Goal: Transaction & Acquisition: Purchase product/service

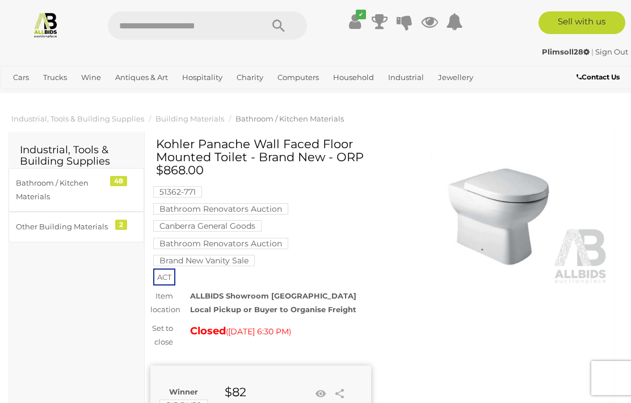
click at [0, 0] on link "View All Jewellery Auctions" at bounding box center [0, 0] width 0 height 0
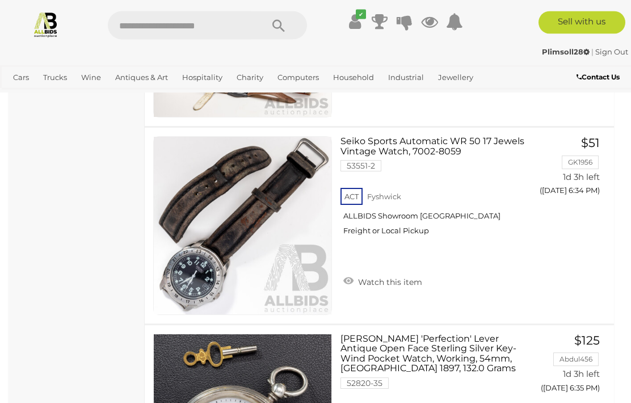
scroll to position [1096, 0]
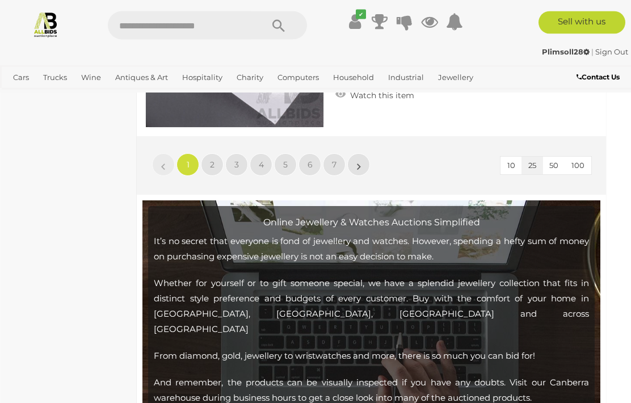
scroll to position [5201, 8]
click at [309, 166] on span "6" at bounding box center [310, 164] width 5 height 10
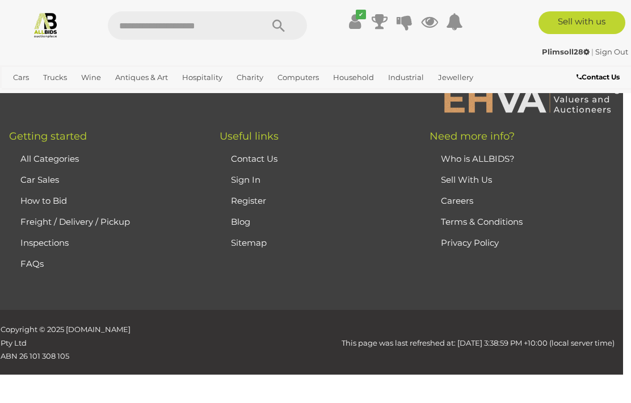
scroll to position [292, 0]
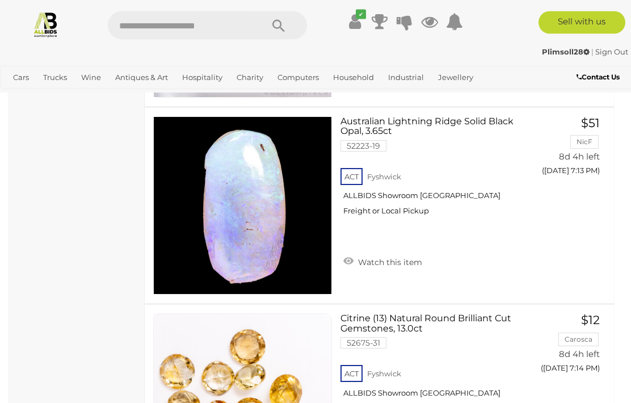
scroll to position [1286, 0]
click at [249, 187] on link at bounding box center [242, 205] width 179 height 179
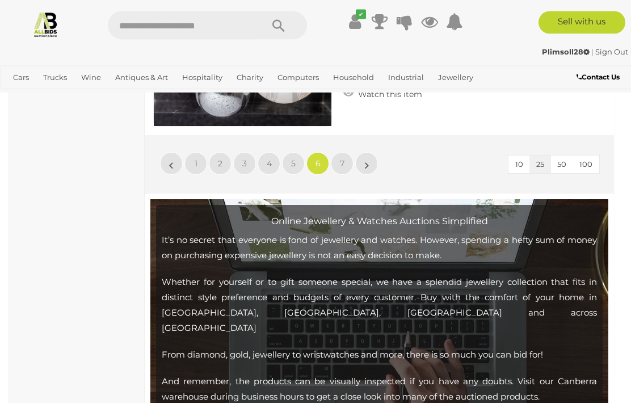
scroll to position [5212, 0]
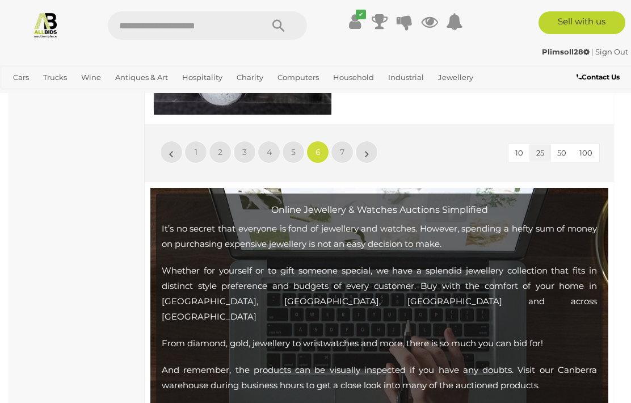
click at [341, 150] on span "7" at bounding box center [342, 152] width 5 height 10
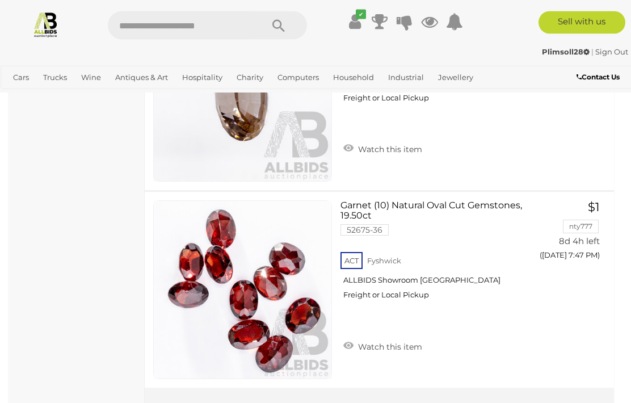
scroll to position [2779, 0]
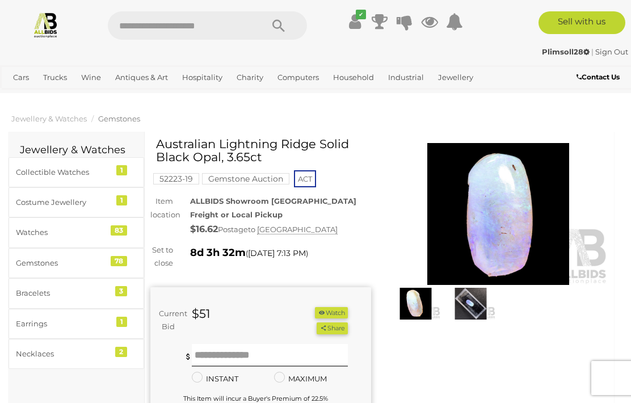
click at [465, 304] on img at bounding box center [470, 304] width 49 height 32
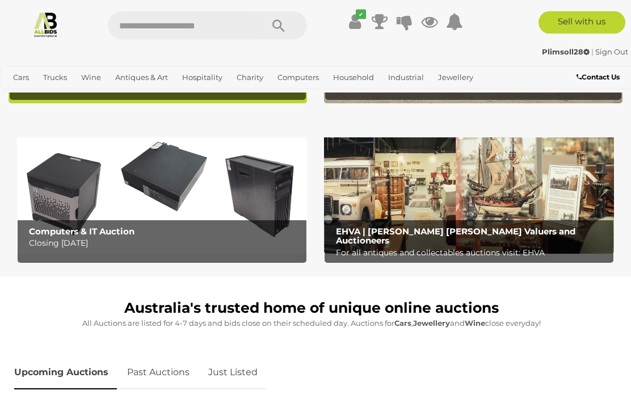
scroll to position [319, 0]
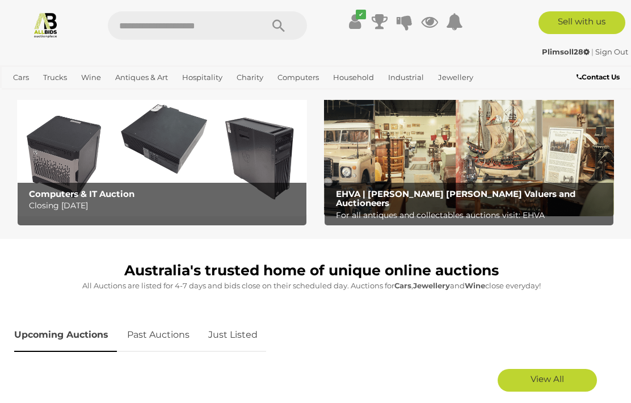
click at [424, 155] on img at bounding box center [469, 153] width 290 height 128
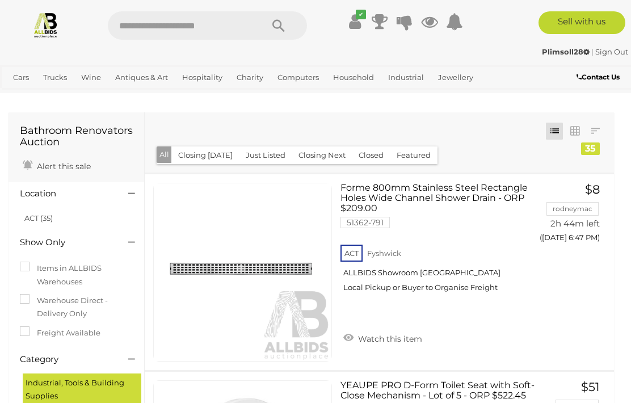
click at [0, 0] on link "View All Antiques & Art Auctions" at bounding box center [0, 0] width 0 height 0
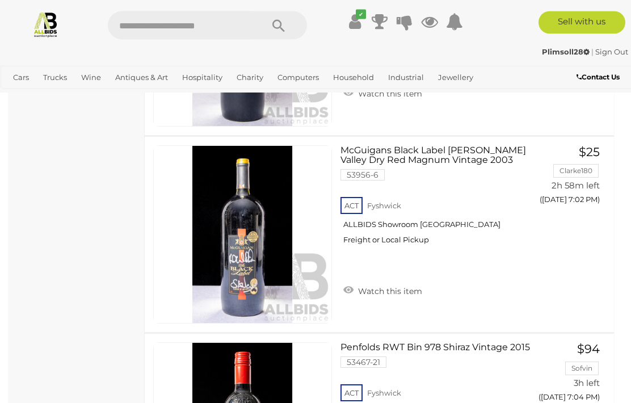
scroll to position [3428, 0]
click at [0, 0] on link "Antiques & Vintage" at bounding box center [0, 0] width 0 height 0
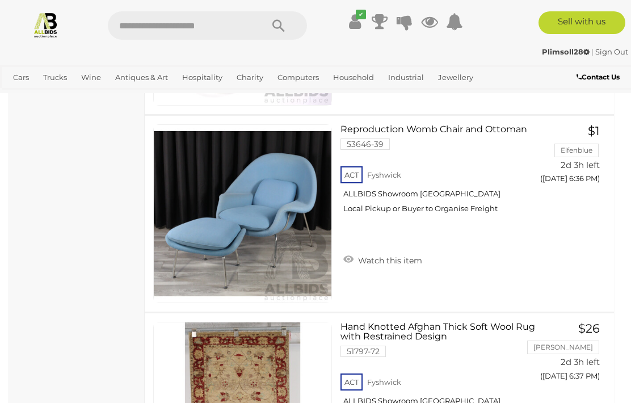
scroll to position [2336, 0]
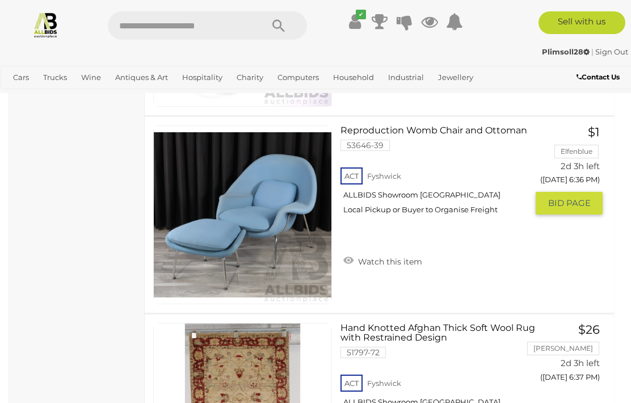
click at [465, 127] on link "Reproduction Womb Chair and Ottoman 53646-39 ACT Fyshwick ALLBIDS Showroom Fysh…" at bounding box center [438, 174] width 179 height 98
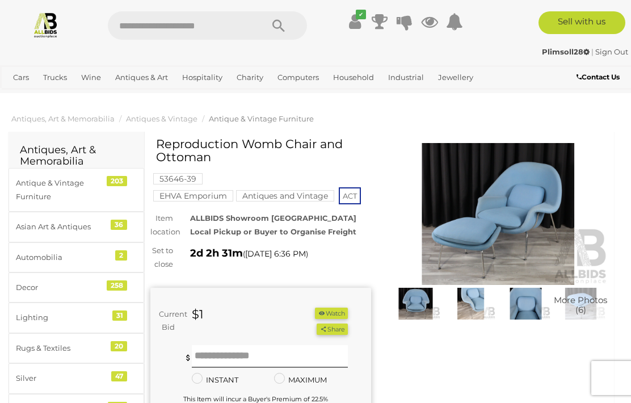
click at [504, 209] on img at bounding box center [498, 214] width 221 height 142
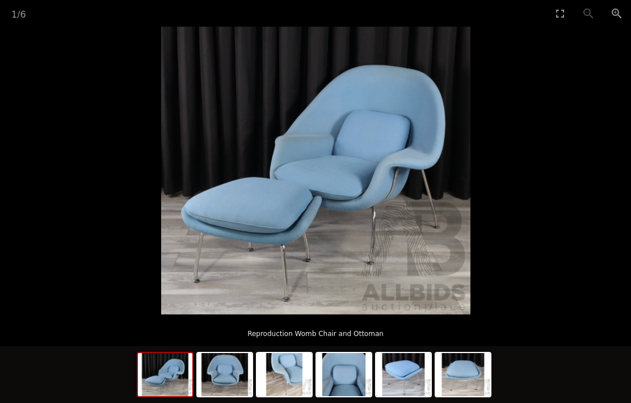
scroll to position [0, 8]
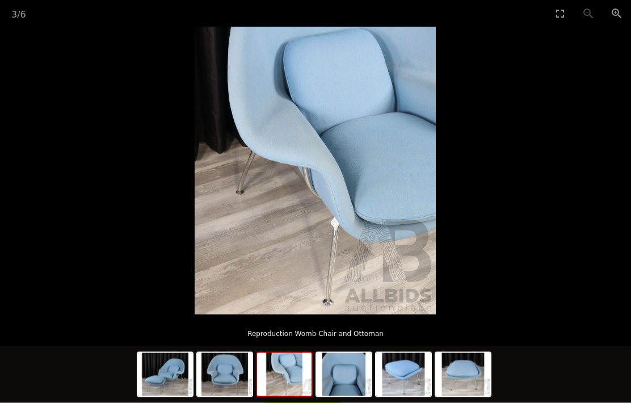
scroll to position [60, 8]
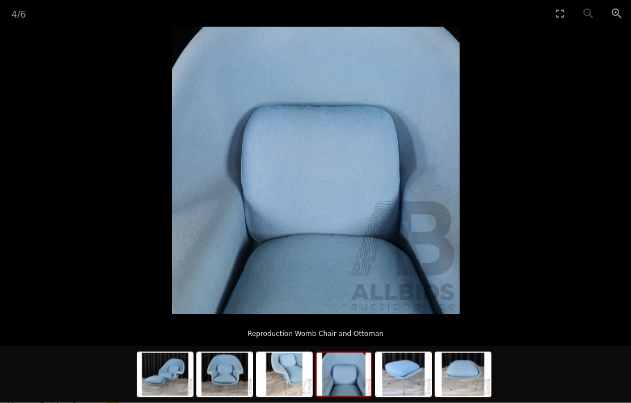
scroll to position [165, 8]
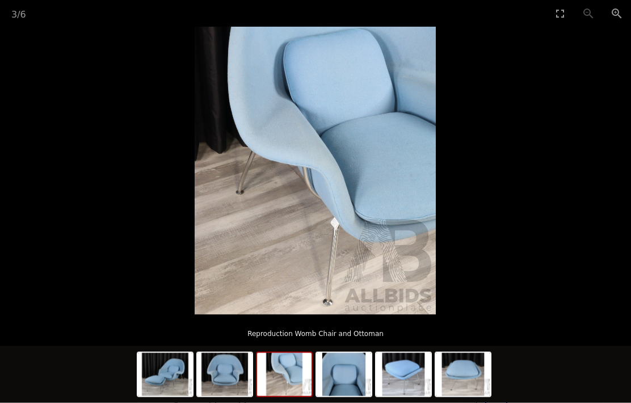
scroll to position [317, 8]
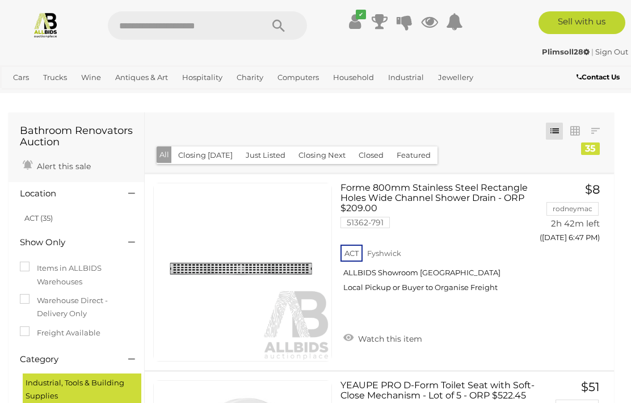
click at [0, 0] on link "Antiques & Vintage" at bounding box center [0, 0] width 0 height 0
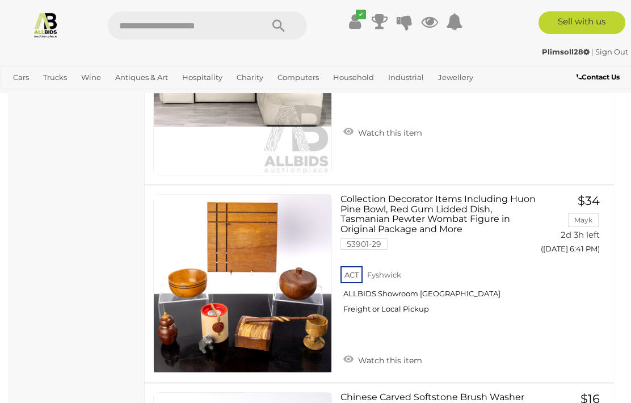
scroll to position [4087, 0]
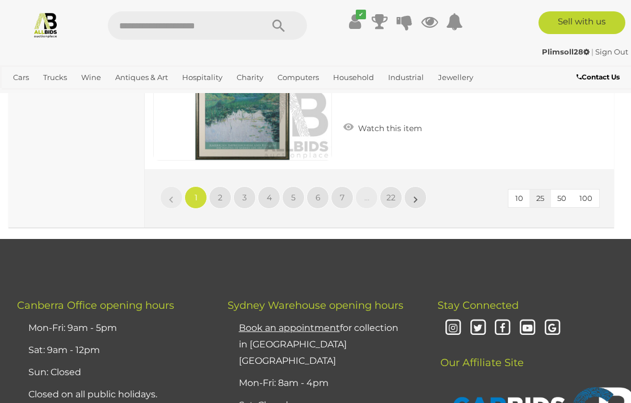
click at [218, 192] on span "2" at bounding box center [220, 197] width 5 height 10
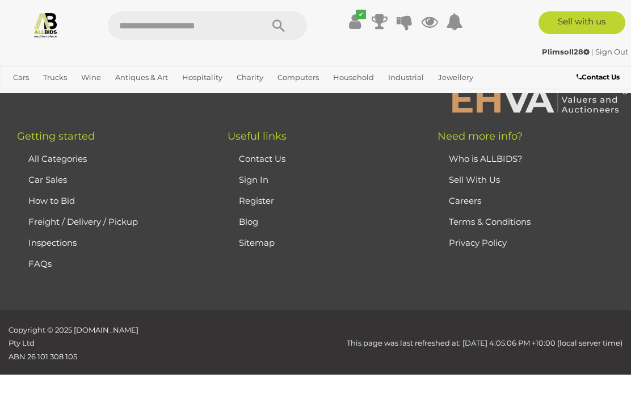
scroll to position [166, 0]
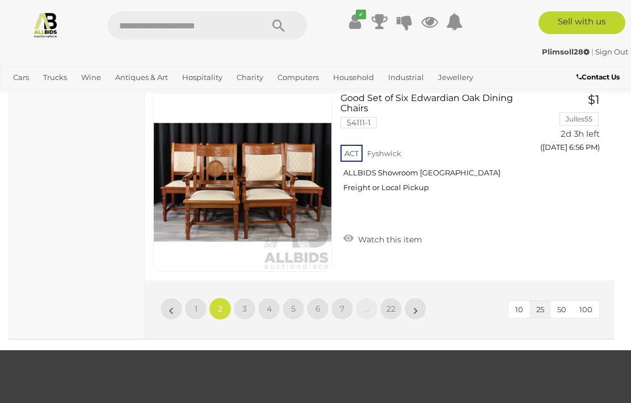
scroll to position [4964, 0]
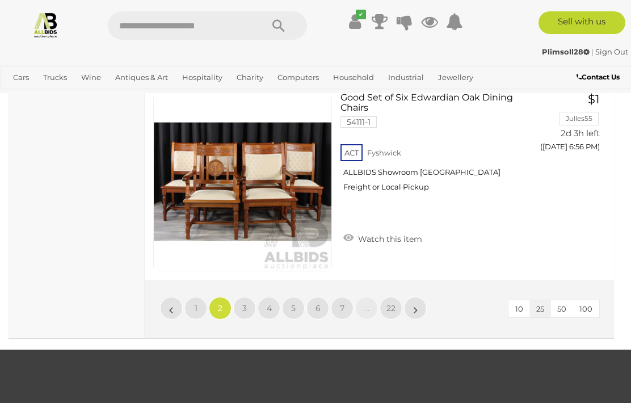
click at [243, 303] on span "3" at bounding box center [244, 308] width 5 height 10
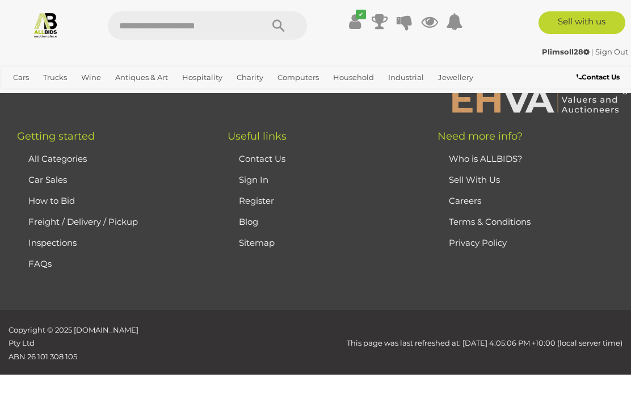
scroll to position [166, 0]
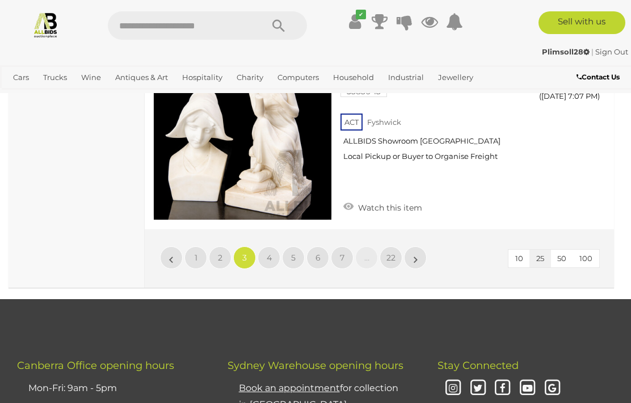
scroll to position [4975, 0]
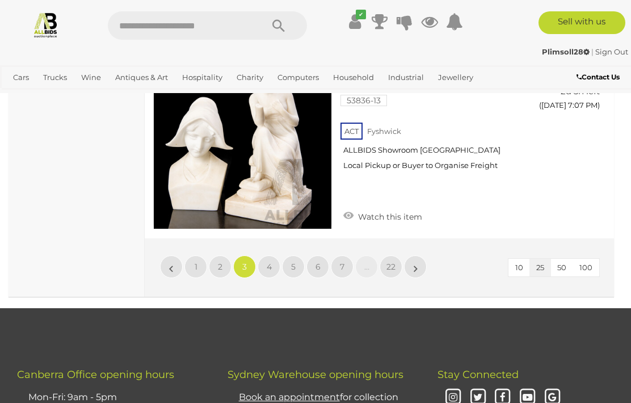
click at [267, 262] on span "4" at bounding box center [269, 267] width 5 height 10
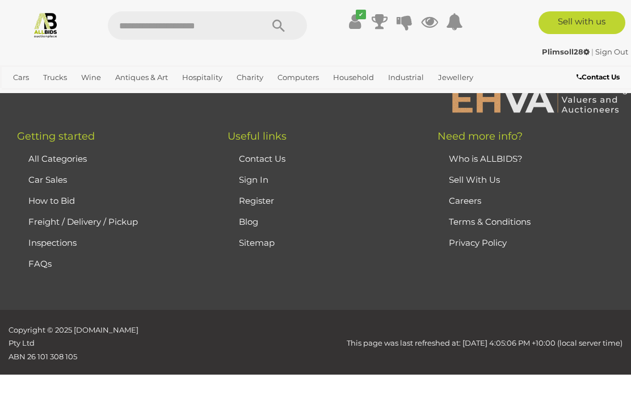
scroll to position [166, 0]
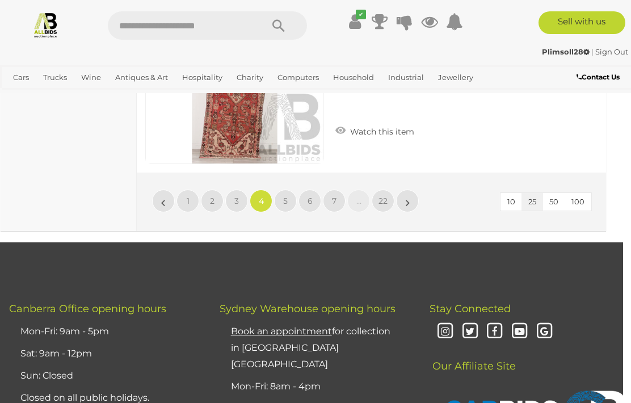
scroll to position [5040, 8]
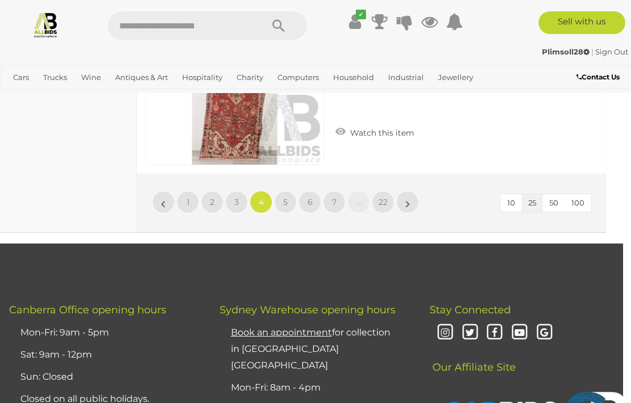
click at [284, 197] on span "5" at bounding box center [285, 202] width 5 height 10
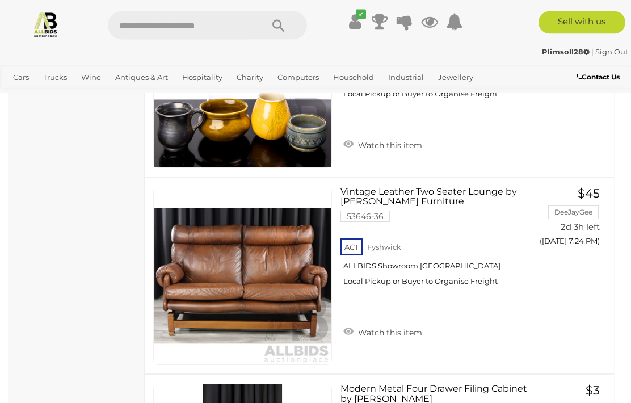
scroll to position [1091, 0]
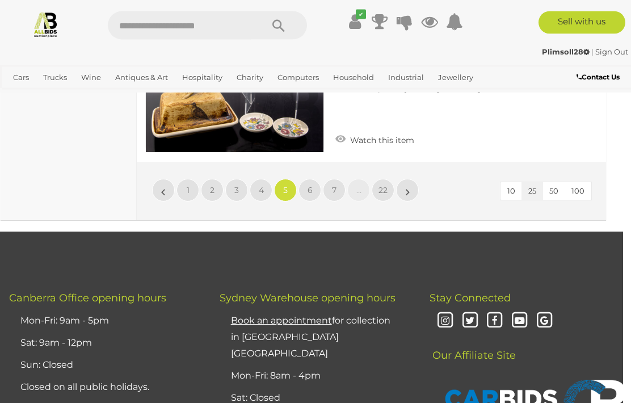
scroll to position [5050, 8]
click at [307, 192] on link "6" at bounding box center [309, 190] width 23 height 23
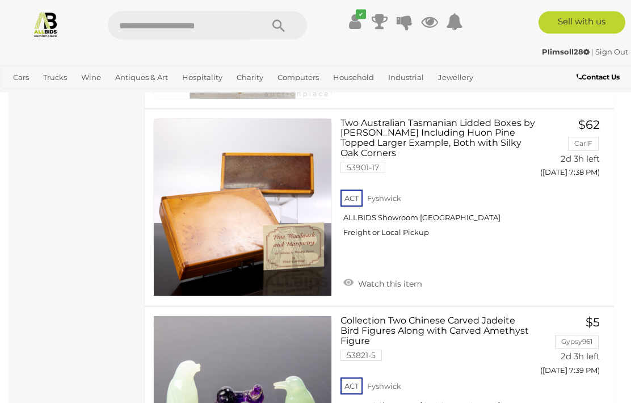
scroll to position [1949, 0]
click at [228, 218] on img at bounding box center [243, 208] width 178 height 178
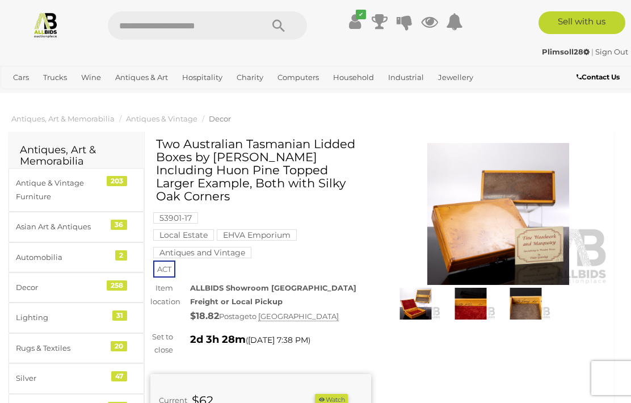
click at [409, 298] on img at bounding box center [415, 304] width 49 height 32
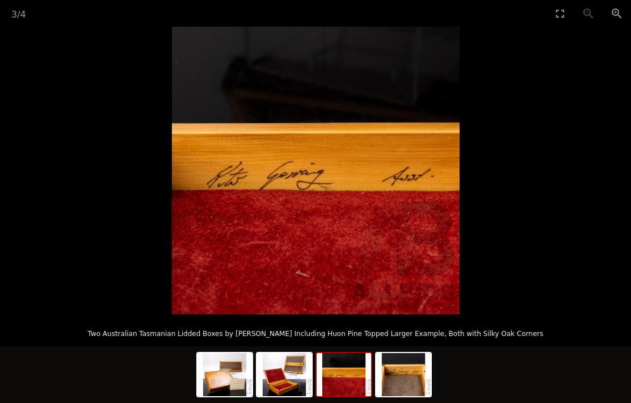
scroll to position [0, 8]
